Goal: Task Accomplishment & Management: Complete application form

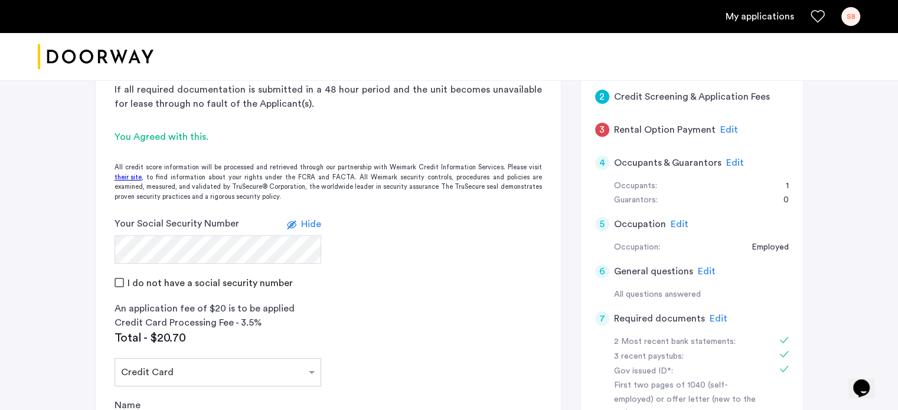
scroll to position [184, 0]
click at [722, 122] on div "3 Rental Option Payment Edit" at bounding box center [692, 131] width 194 height 33
click at [720, 131] on span "Edit" at bounding box center [729, 131] width 18 height 9
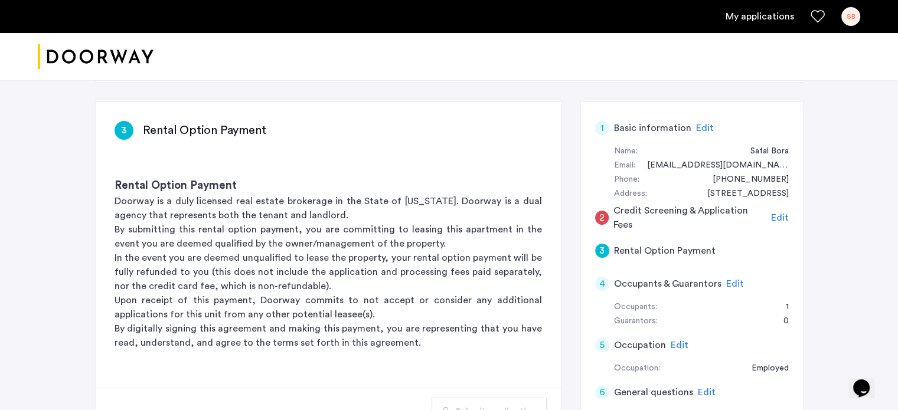
scroll to position [66, 0]
click at [777, 210] on div "Edit" at bounding box center [780, 217] width 18 height 14
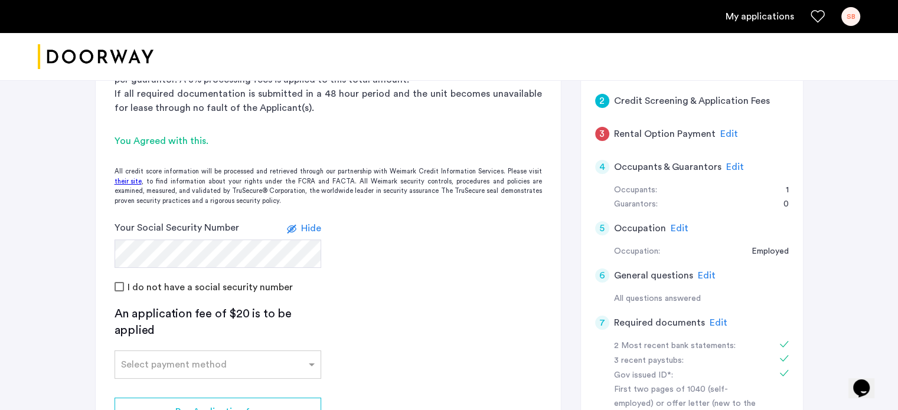
scroll to position [177, 0]
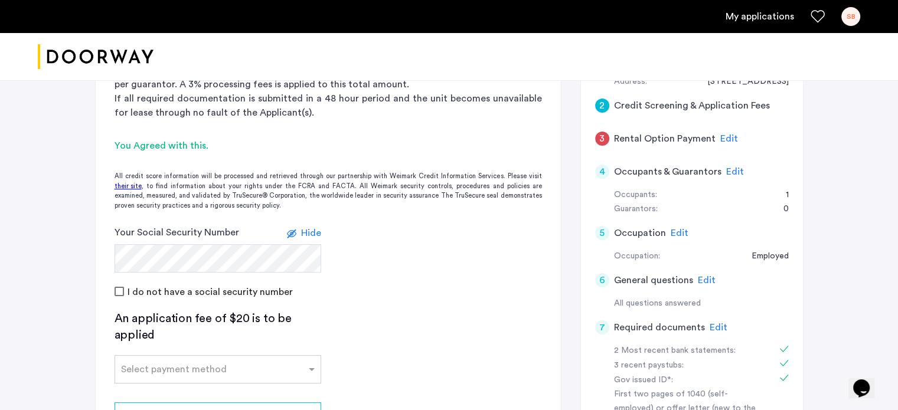
click at [729, 139] on span "Edit" at bounding box center [729, 138] width 18 height 9
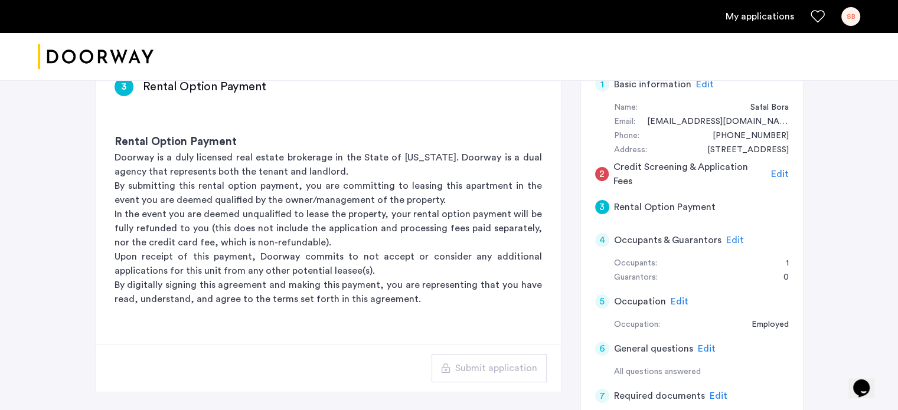
scroll to position [85, 0]
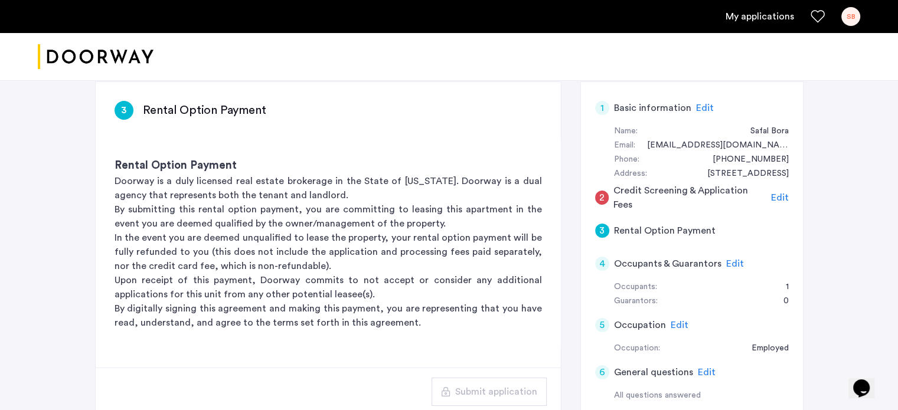
click at [776, 198] on span "Edit" at bounding box center [780, 197] width 18 height 9
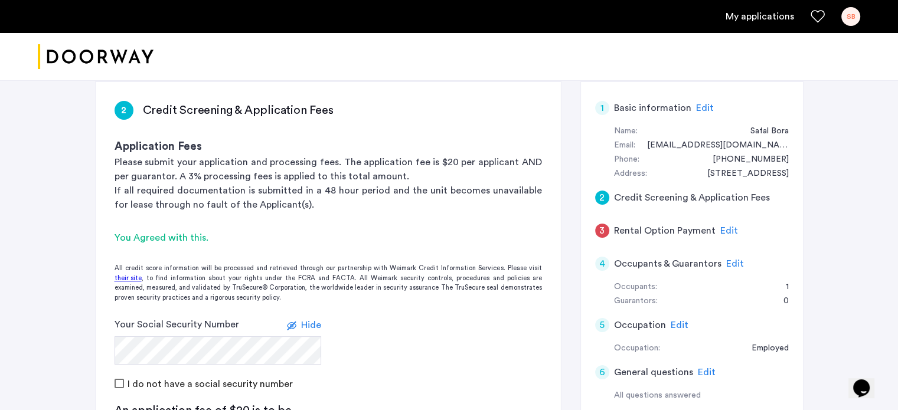
click at [721, 226] on span "Edit" at bounding box center [729, 230] width 18 height 9
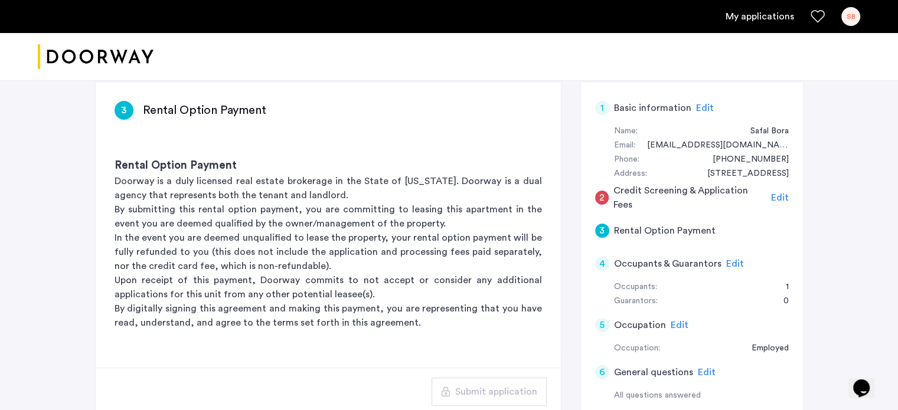
scroll to position [172, 0]
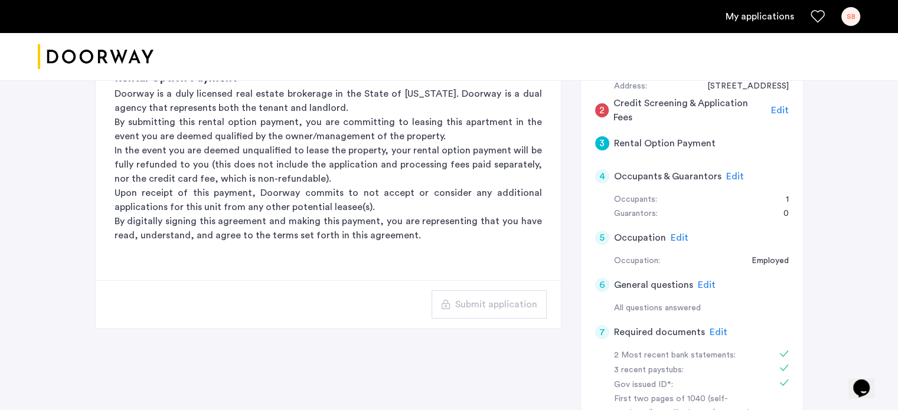
click at [704, 283] on span "Edit" at bounding box center [707, 285] width 18 height 9
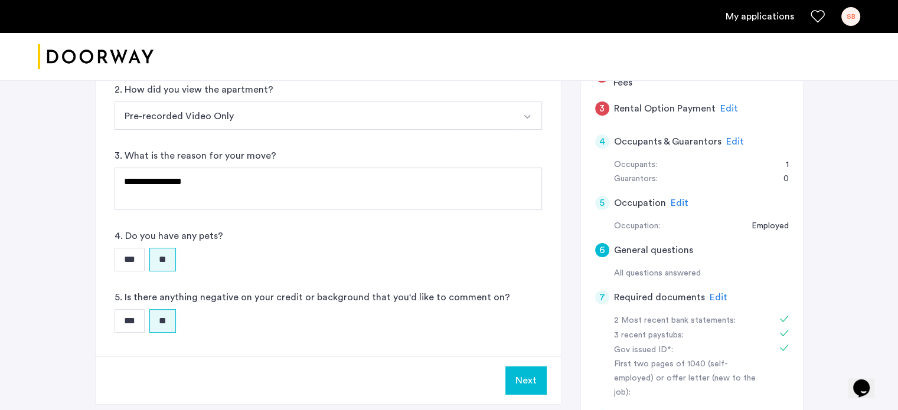
scroll to position [207, 0]
click at [710, 298] on span "Edit" at bounding box center [719, 298] width 18 height 9
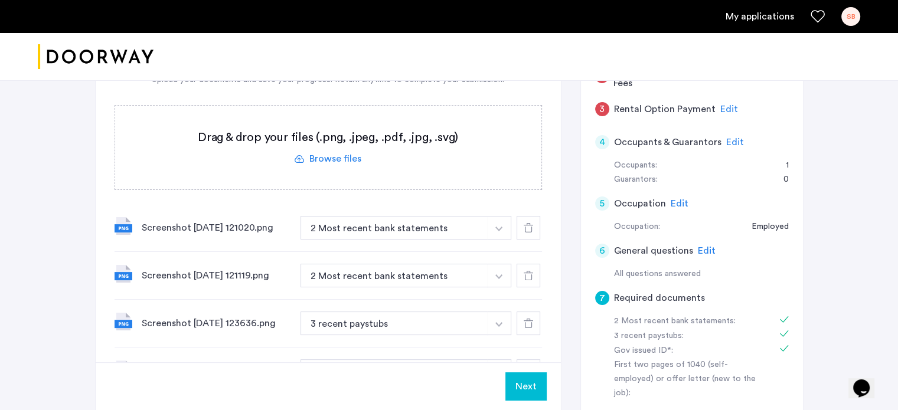
click at [725, 108] on span "Edit" at bounding box center [729, 109] width 18 height 9
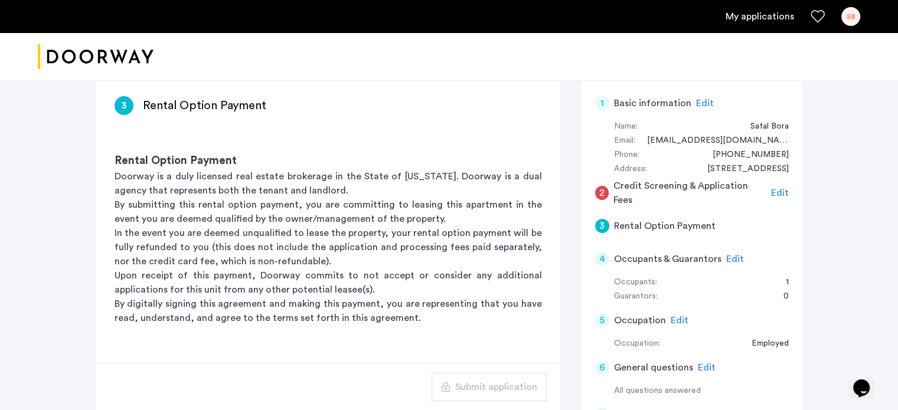
scroll to position [87, 0]
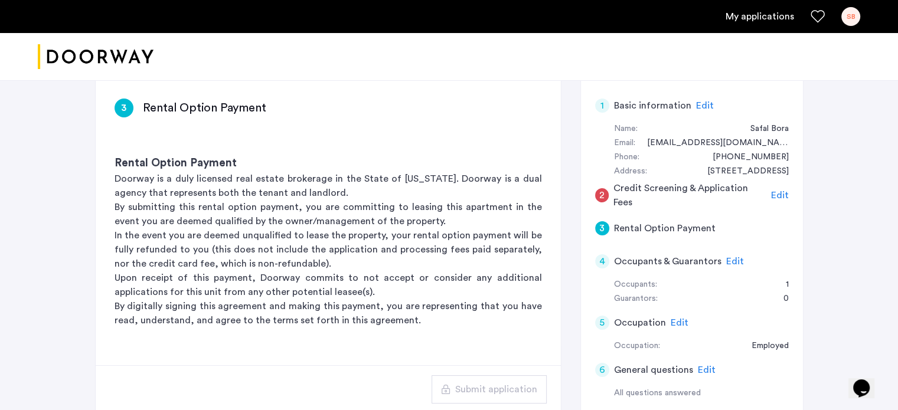
click at [782, 194] on span "Edit" at bounding box center [780, 195] width 18 height 9
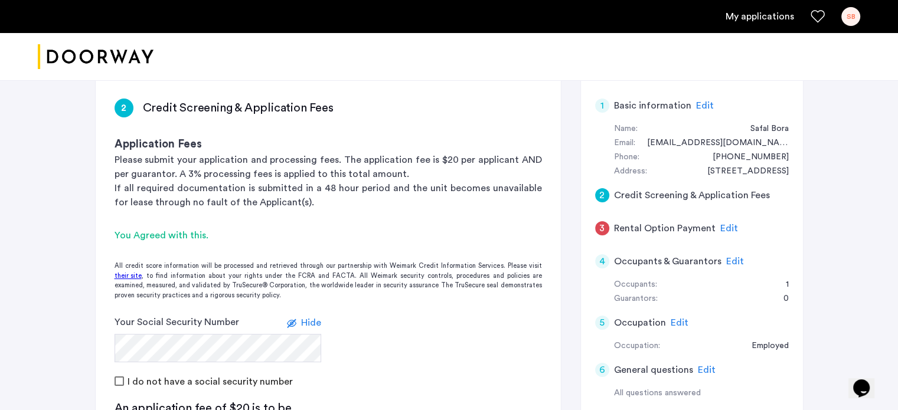
scroll to position [415, 0]
